Goal: Information Seeking & Learning: Find specific fact

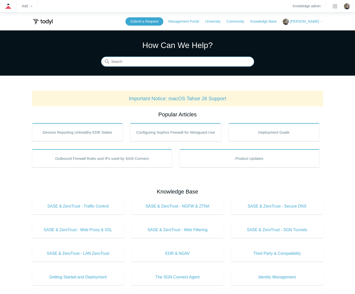
click at [162, 62] on input "Search" at bounding box center [177, 62] width 153 height 10
type input "sgn error codes"
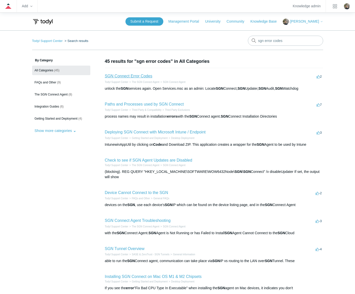
click at [139, 74] on link "SGN Connect Error Codes" at bounding box center [128, 76] width 47 height 4
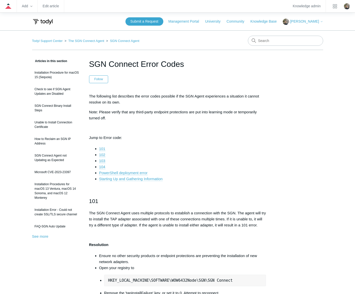
click at [144, 178] on link "Starting Up and Gathering Information" at bounding box center [130, 178] width 63 height 5
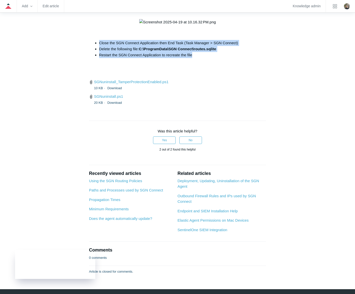
drag, startPoint x: 201, startPoint y: 135, endPoint x: 90, endPoint y: 120, distance: 111.6
copy ul "Close the SGN Connect Application then End Task (Task Manager > SGN Connect) De…"
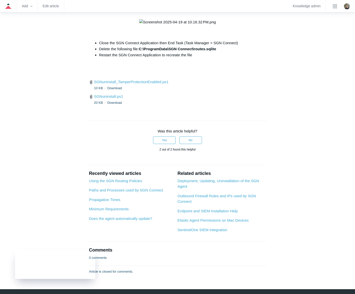
drag, startPoint x: 89, startPoint y: 19, endPoint x: 183, endPoint y: 24, distance: 94.3
drag, startPoint x: 183, startPoint y: 24, endPoint x: 163, endPoint y: 24, distance: 20.3
